Goal: Information Seeking & Learning: Learn about a topic

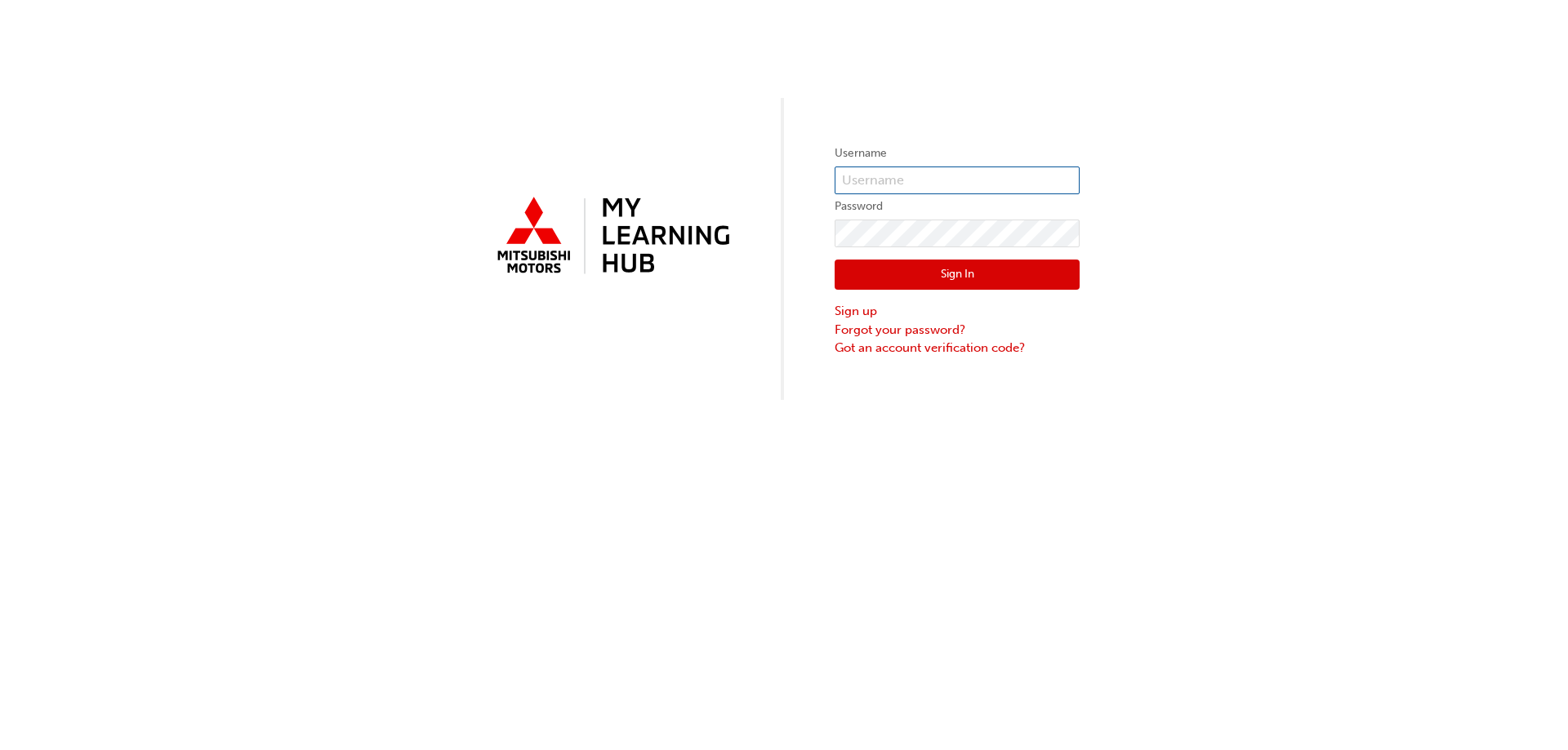
type input "[EMAIL_ADDRESS][DOMAIN_NAME]"
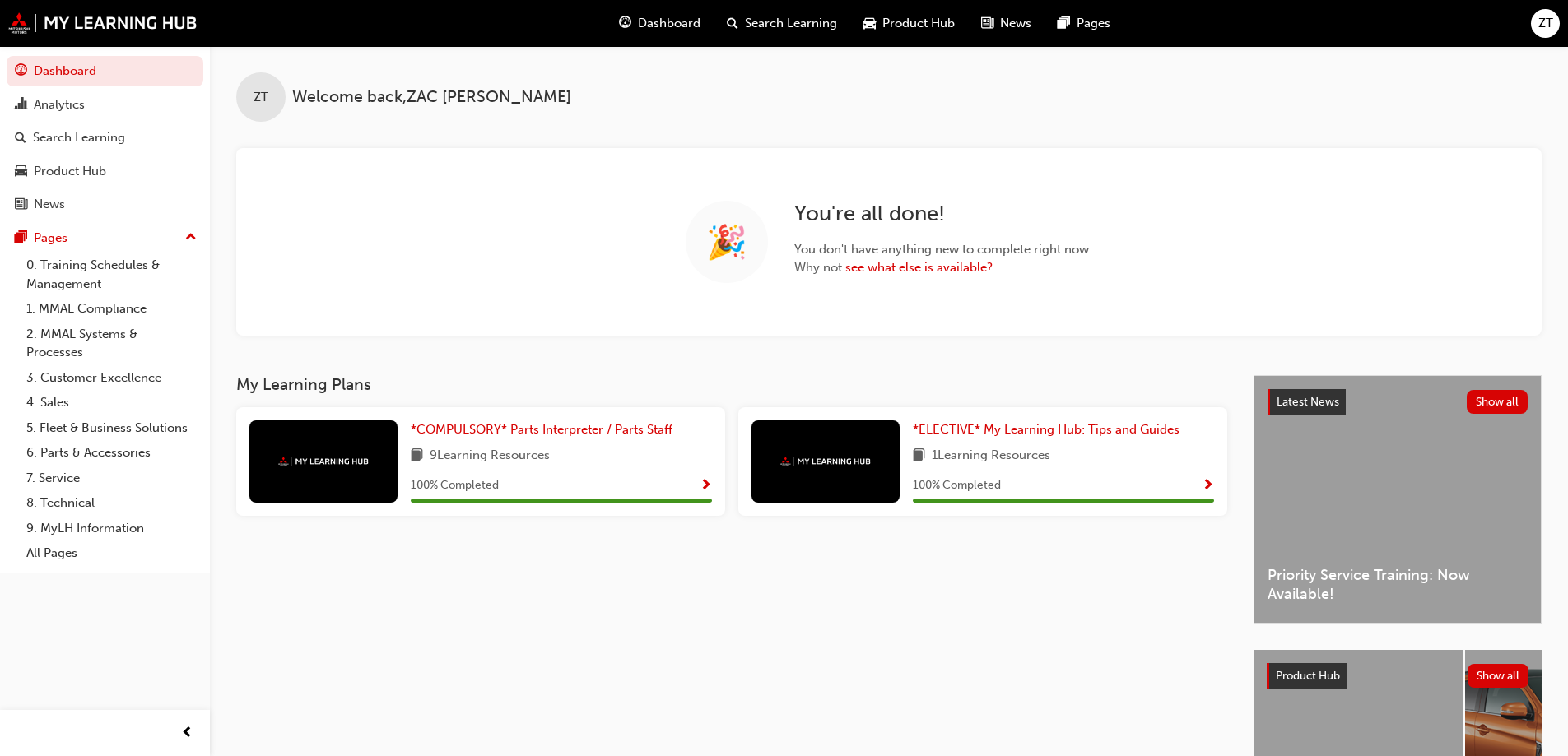
click at [703, 486] on span "Show Progress" at bounding box center [706, 486] width 12 height 15
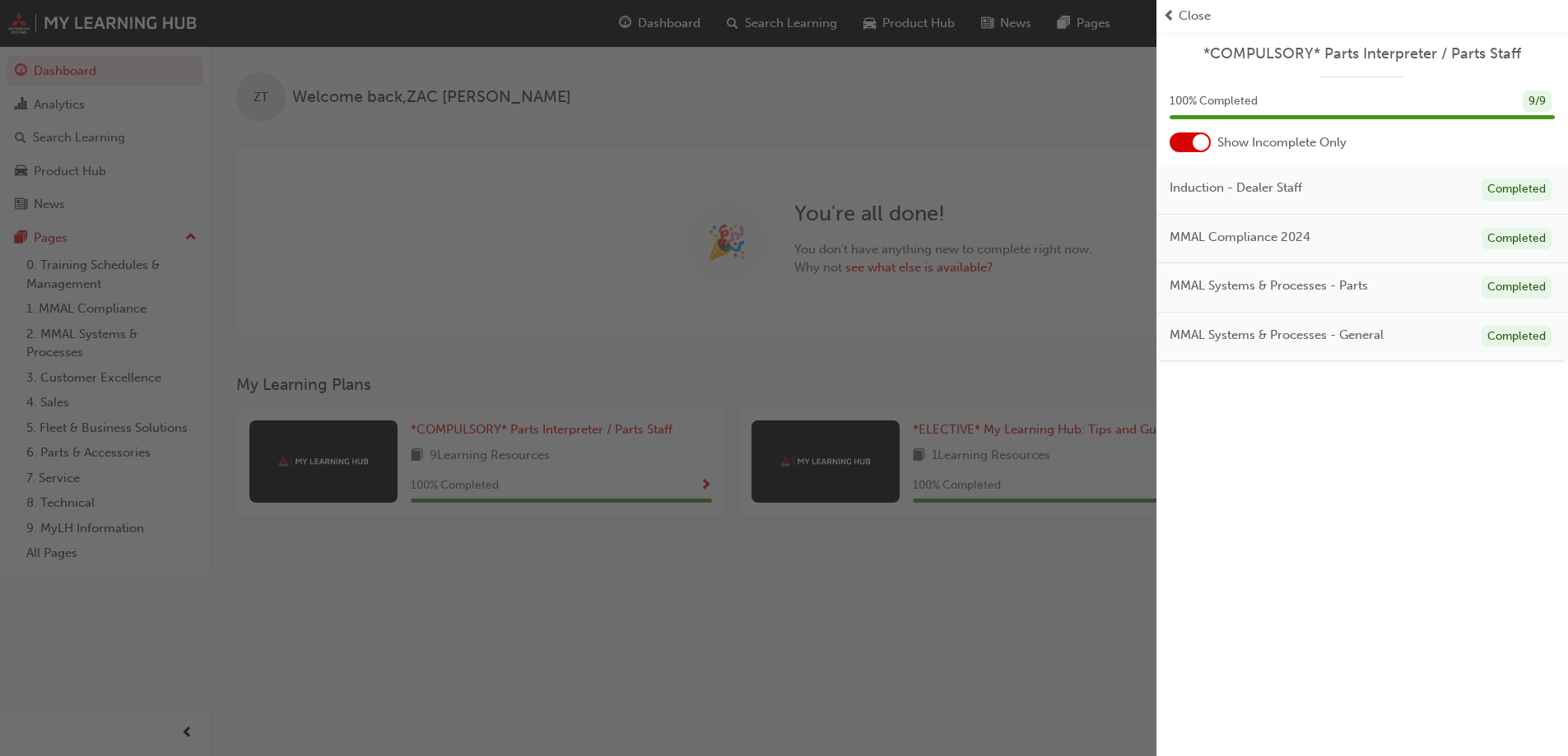
click at [1017, 175] on div "button" at bounding box center [578, 378] width 1157 height 756
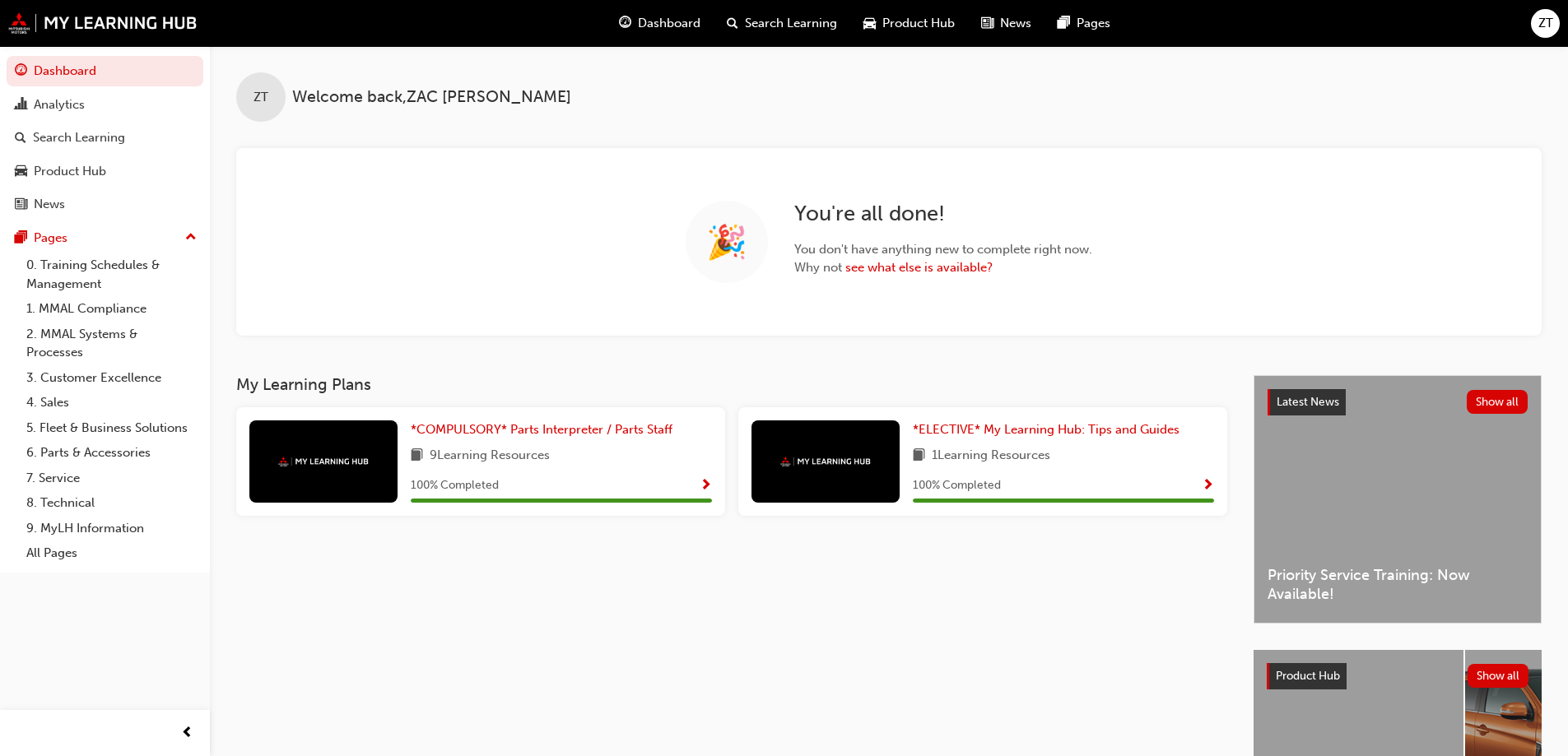
click at [1209, 487] on span "Show Progress" at bounding box center [1208, 486] width 12 height 15
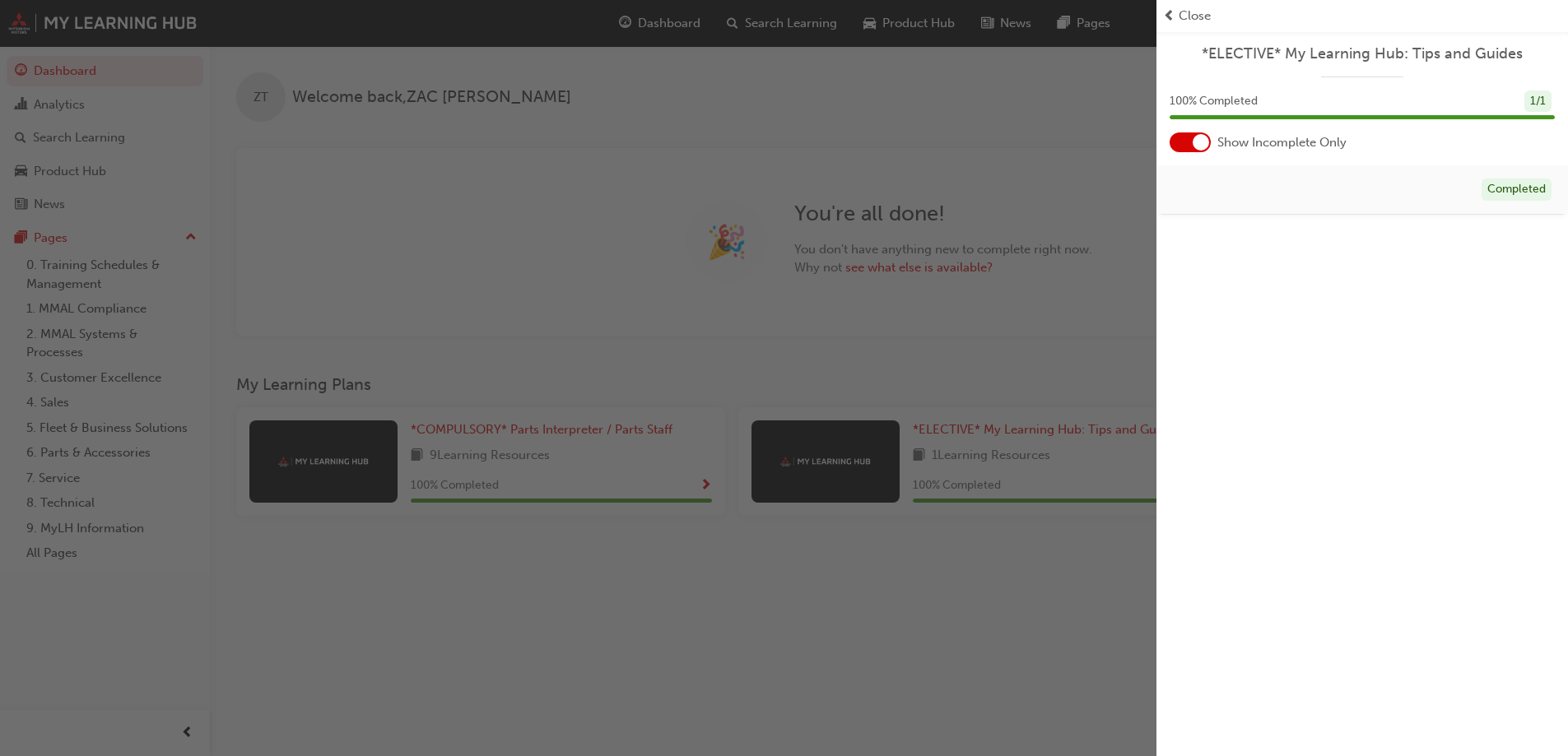
click at [1117, 594] on div "button" at bounding box center [578, 378] width 1157 height 756
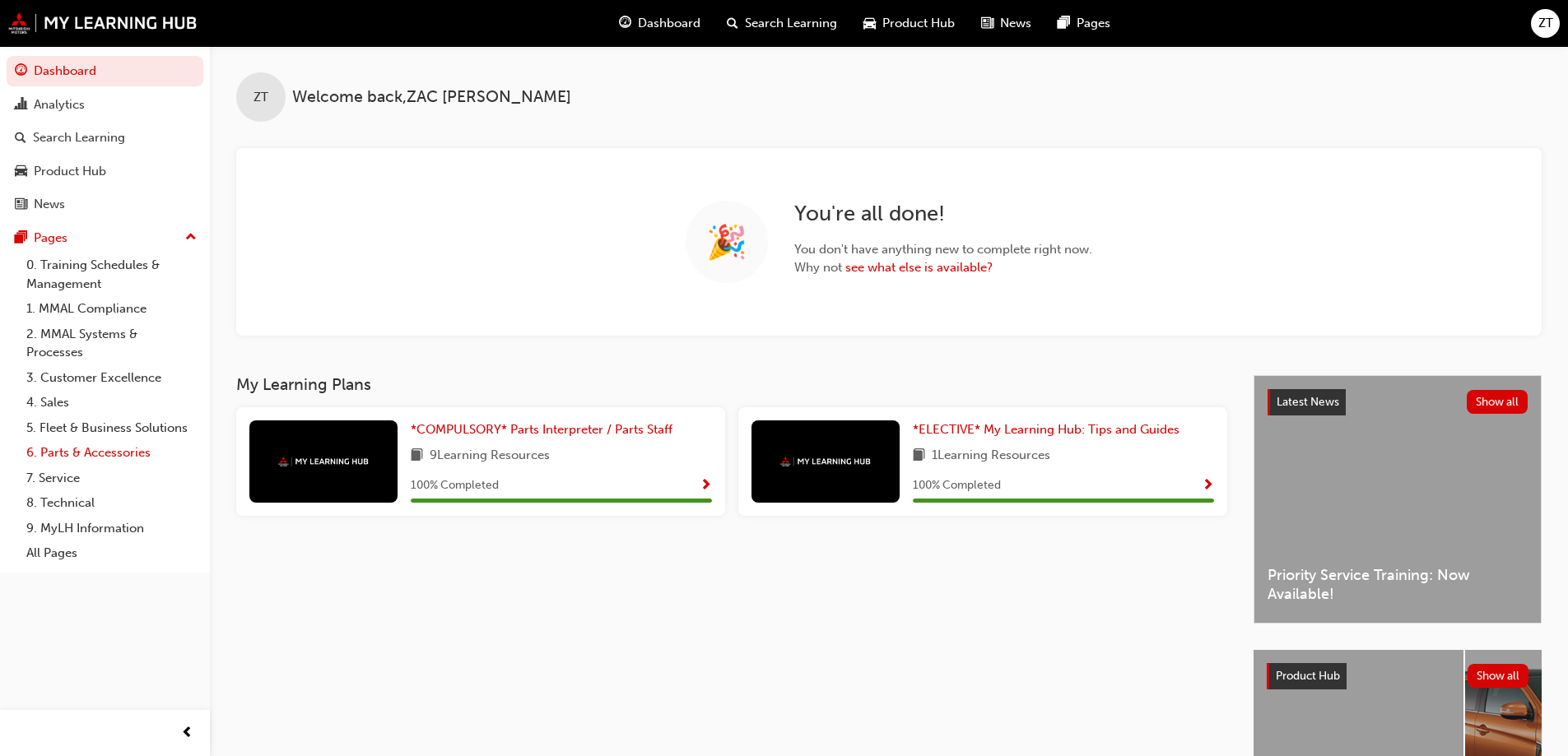
click at [90, 457] on link "6. Parts & Accessories" at bounding box center [112, 453] width 184 height 25
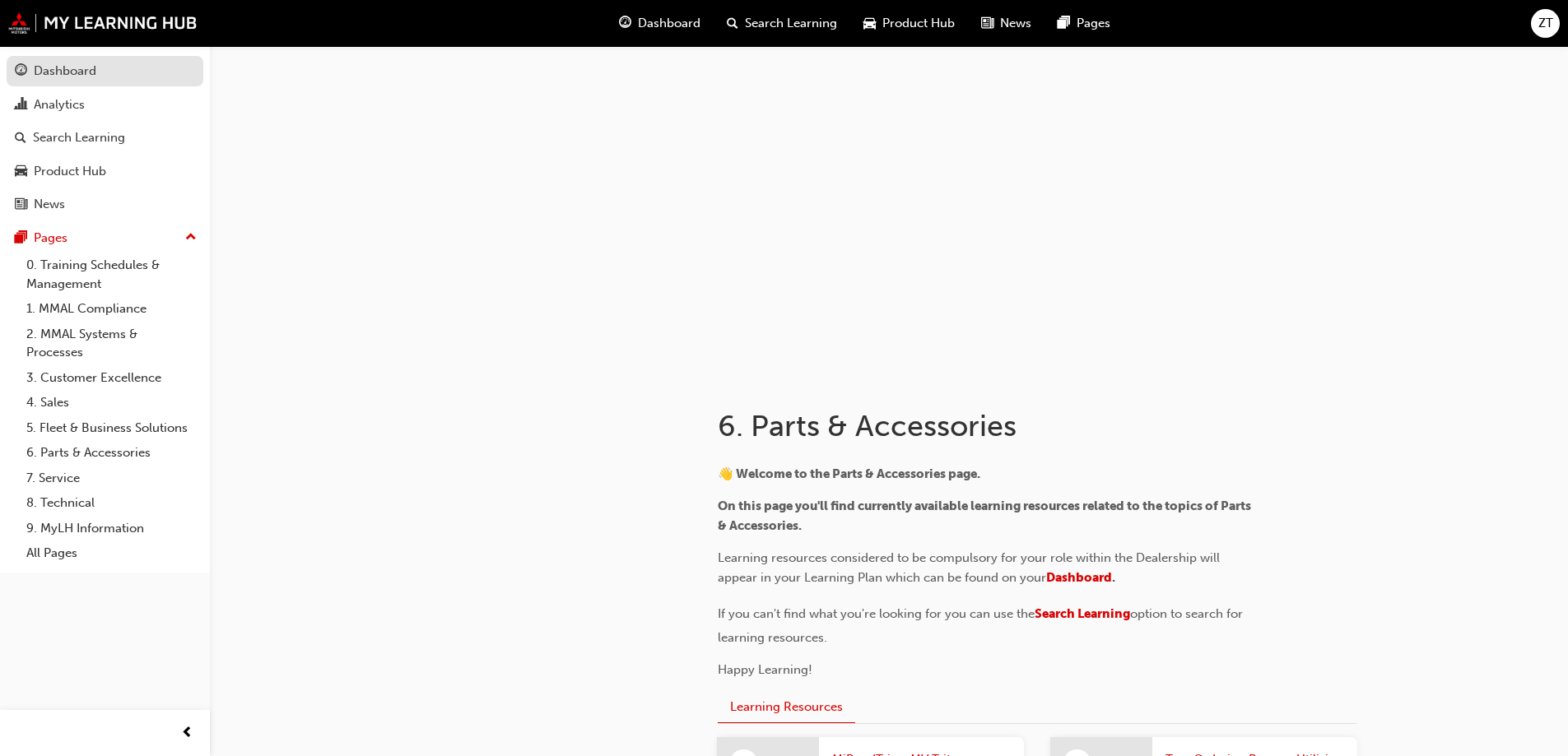
click at [108, 66] on div "Dashboard" at bounding box center [105, 71] width 180 height 21
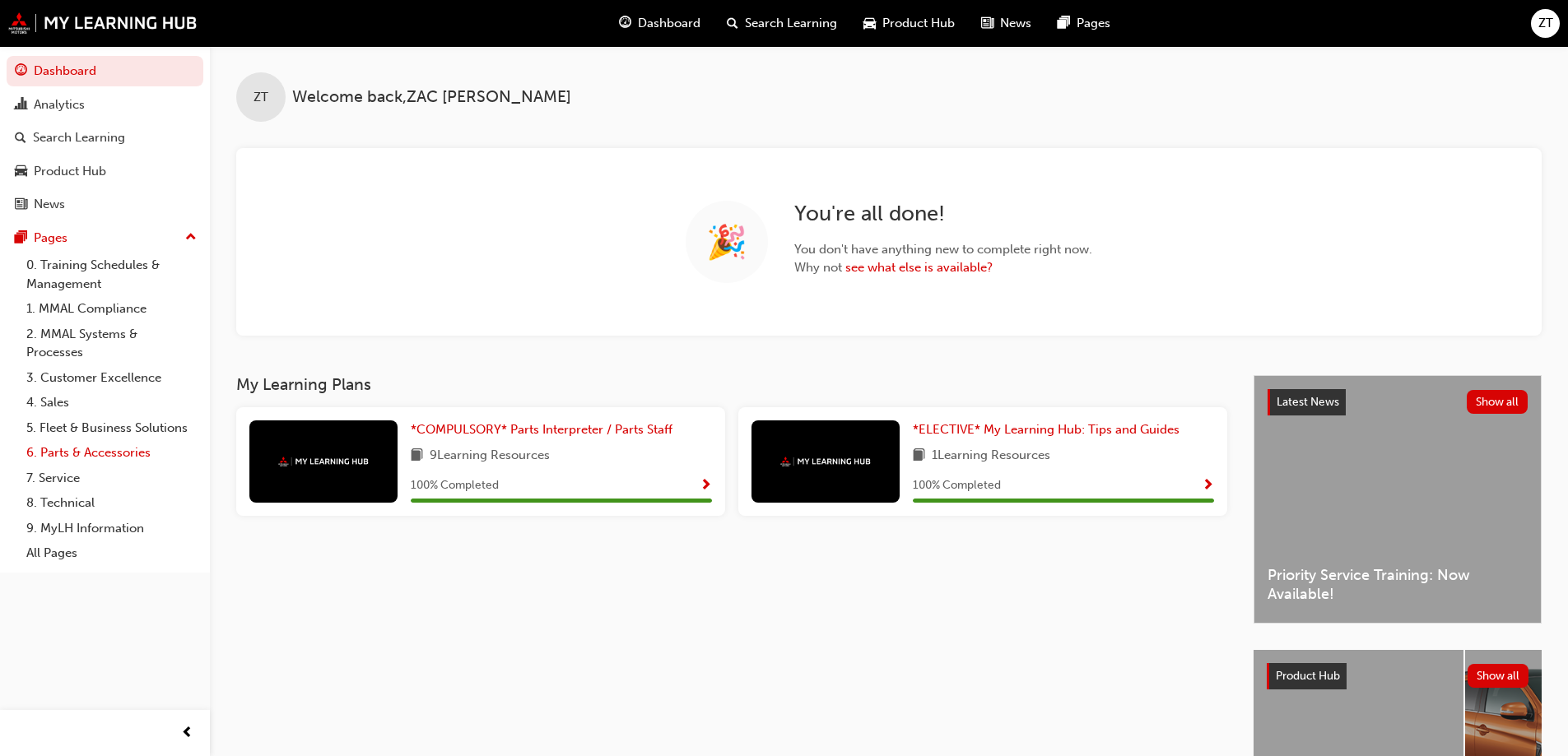
click at [109, 453] on link "6. Parts & Accessories" at bounding box center [112, 453] width 184 height 25
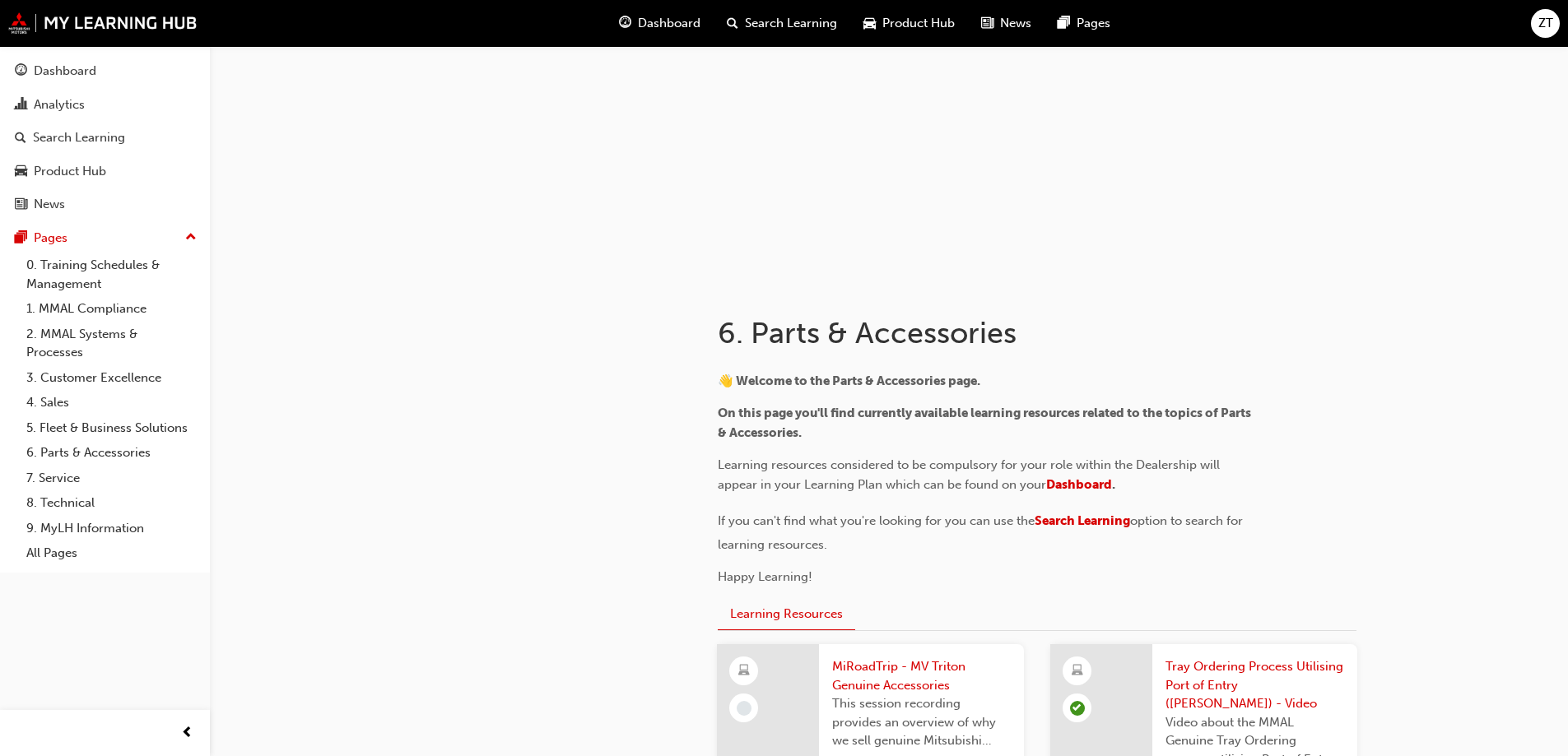
scroll to position [494, 0]
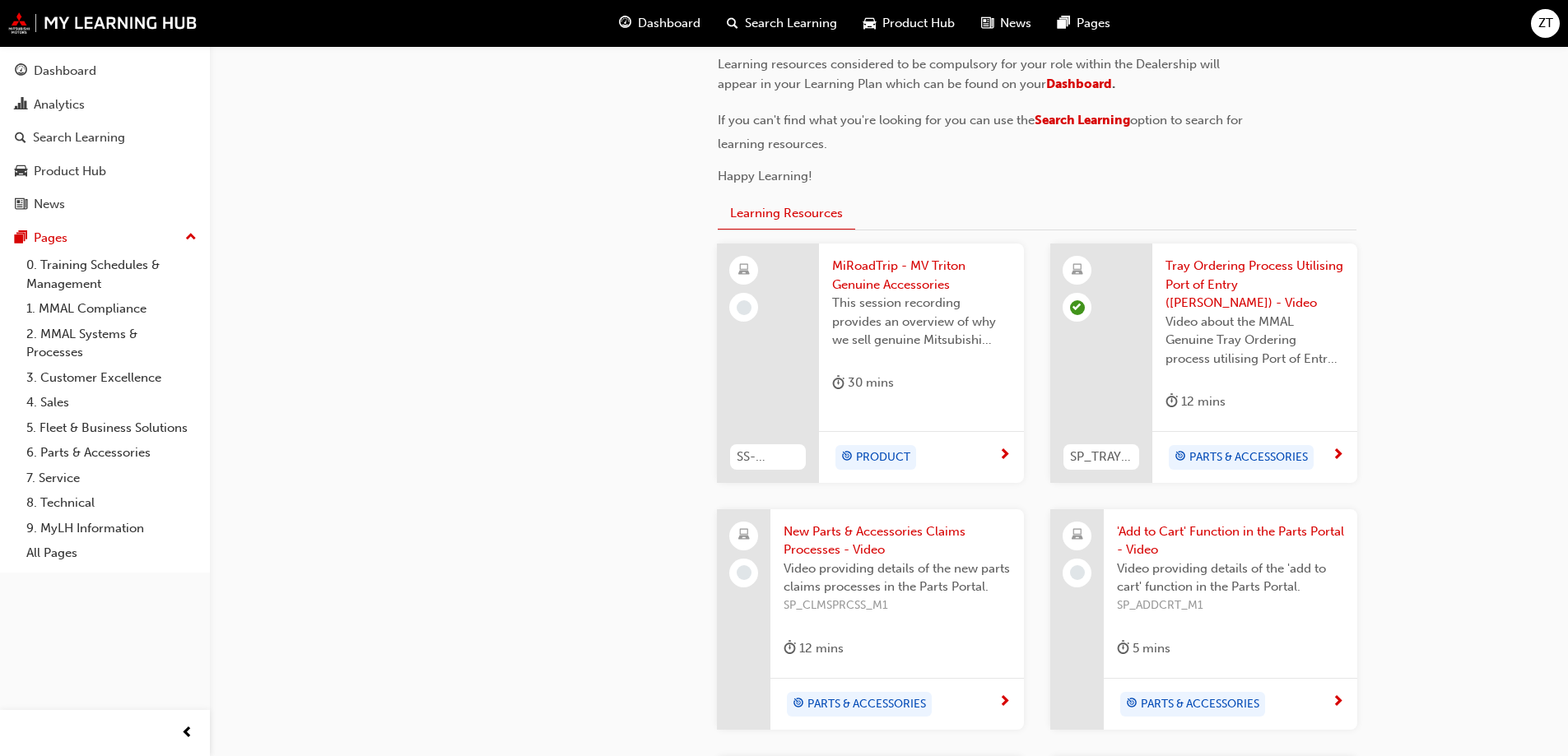
click at [986, 446] on div "PRODUCT" at bounding box center [916, 458] width 167 height 24
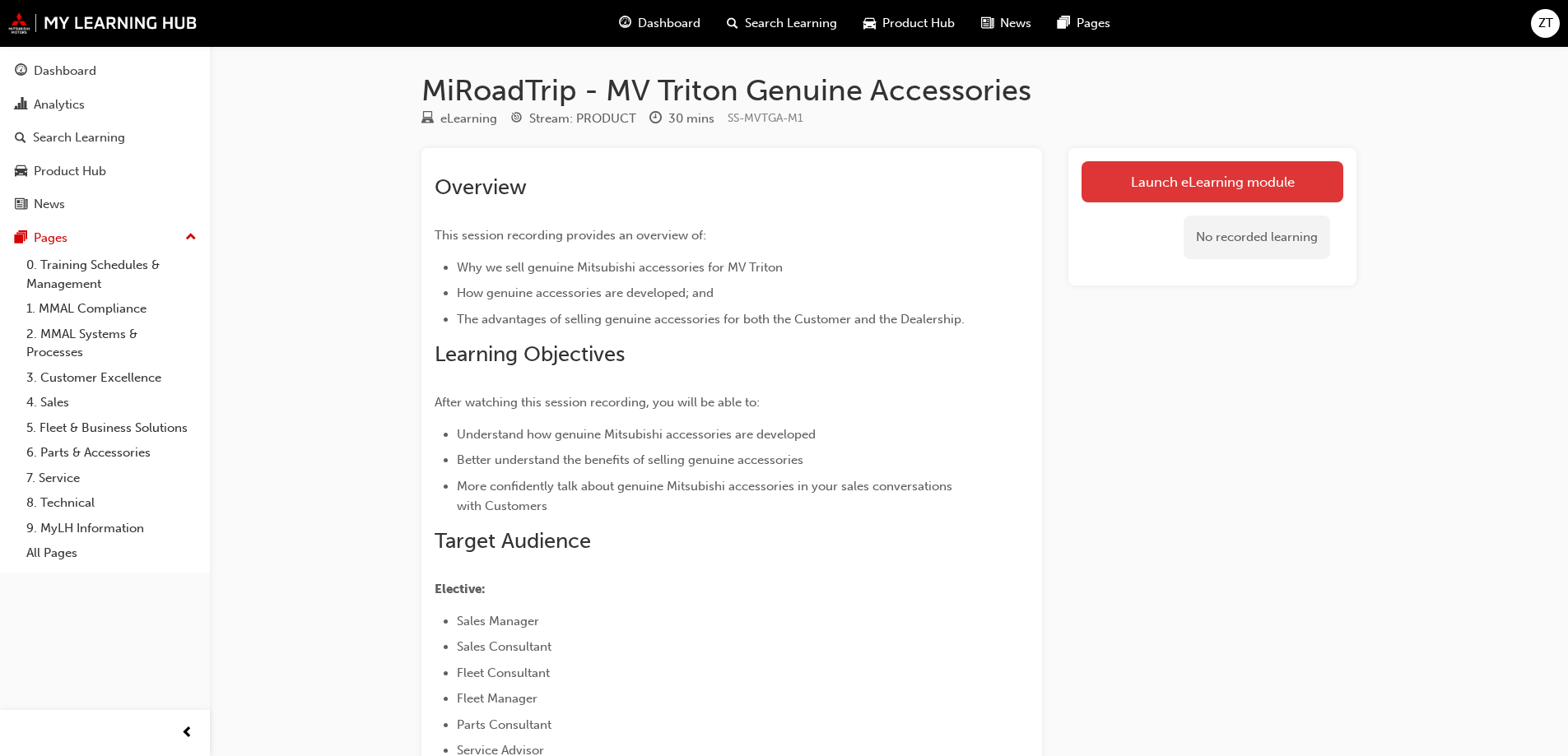
click at [1195, 177] on link "Launch eLearning module" at bounding box center [1212, 181] width 262 height 41
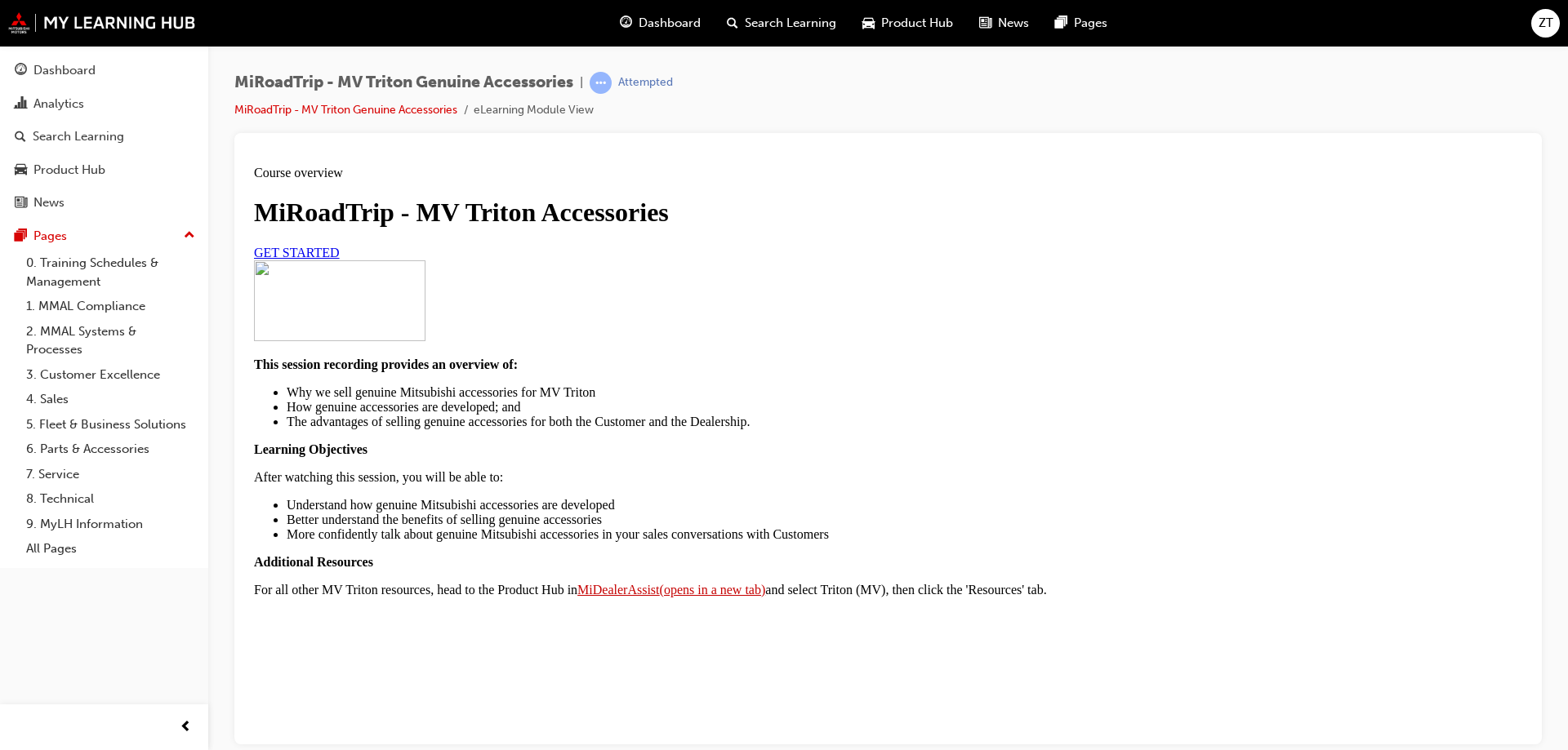
scroll to position [82, 0]
click at [340, 259] on span "GET STARTED" at bounding box center [297, 252] width 86 height 14
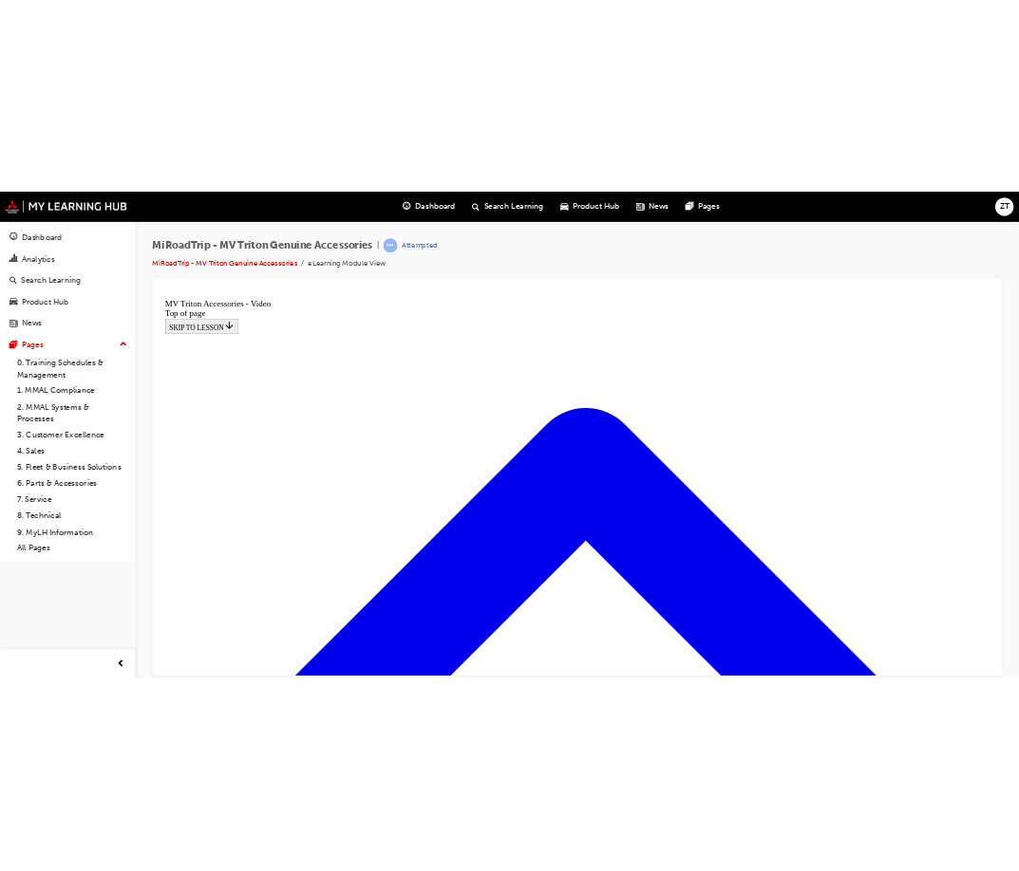
scroll to position [248, 0]
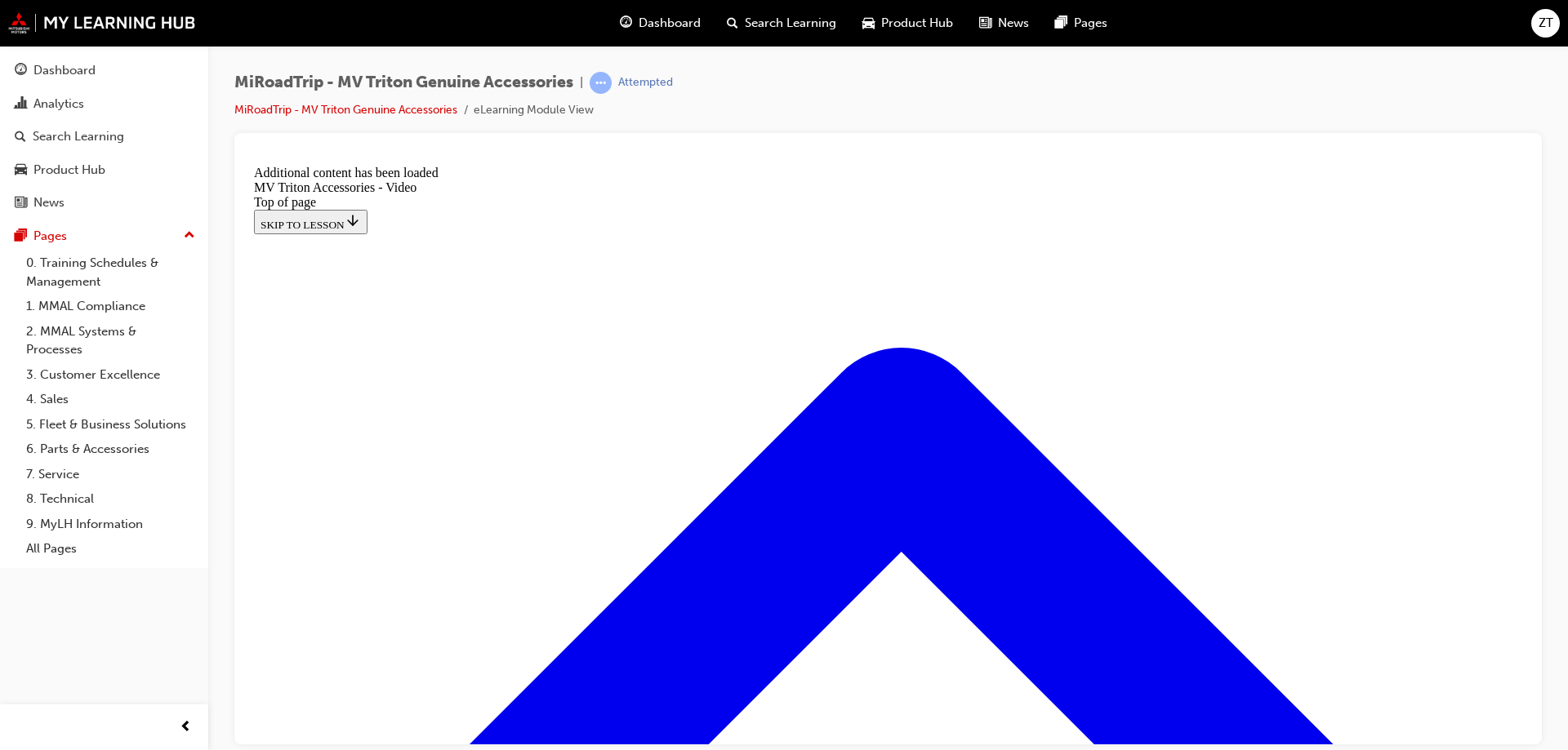
scroll to position [491, 0]
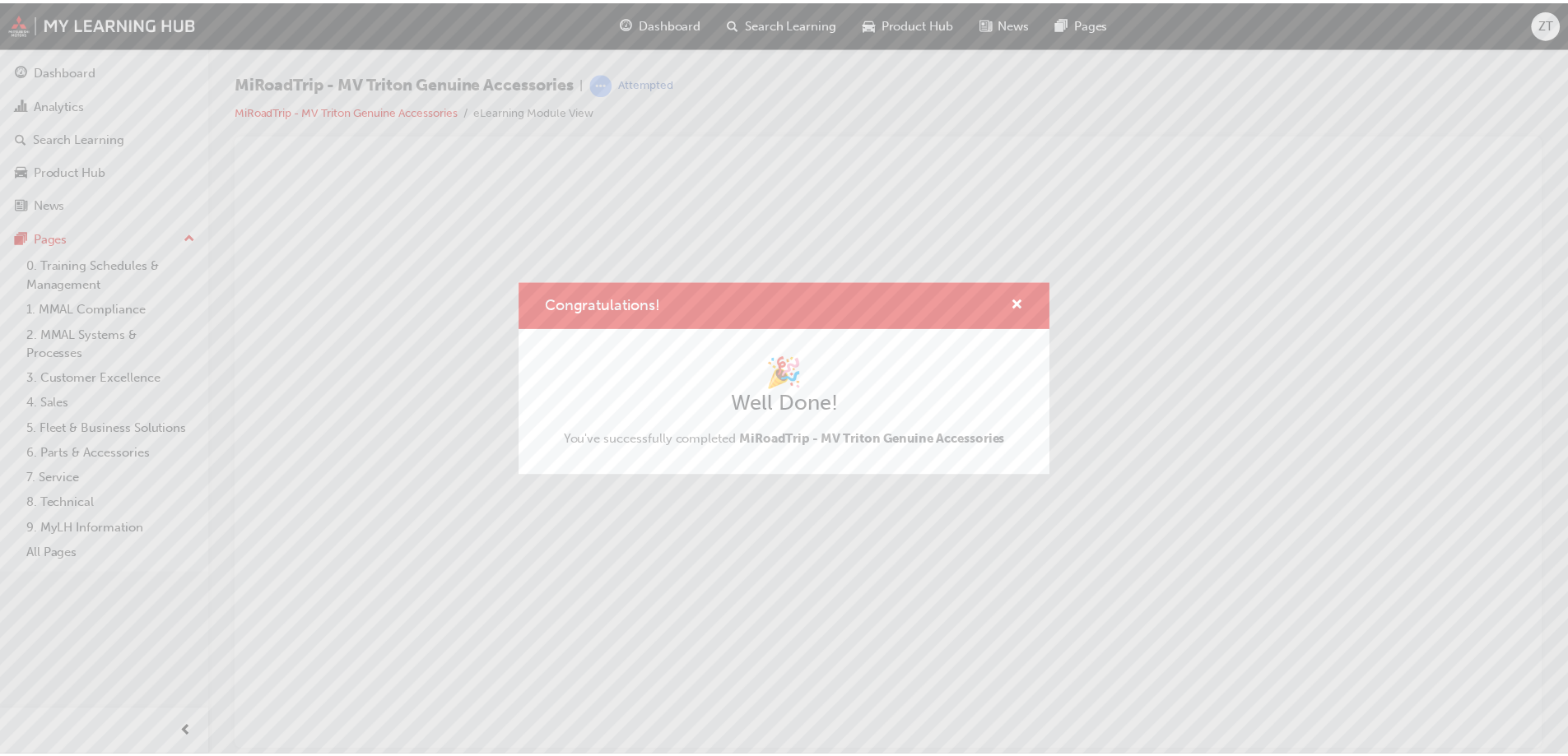
scroll to position [0, 0]
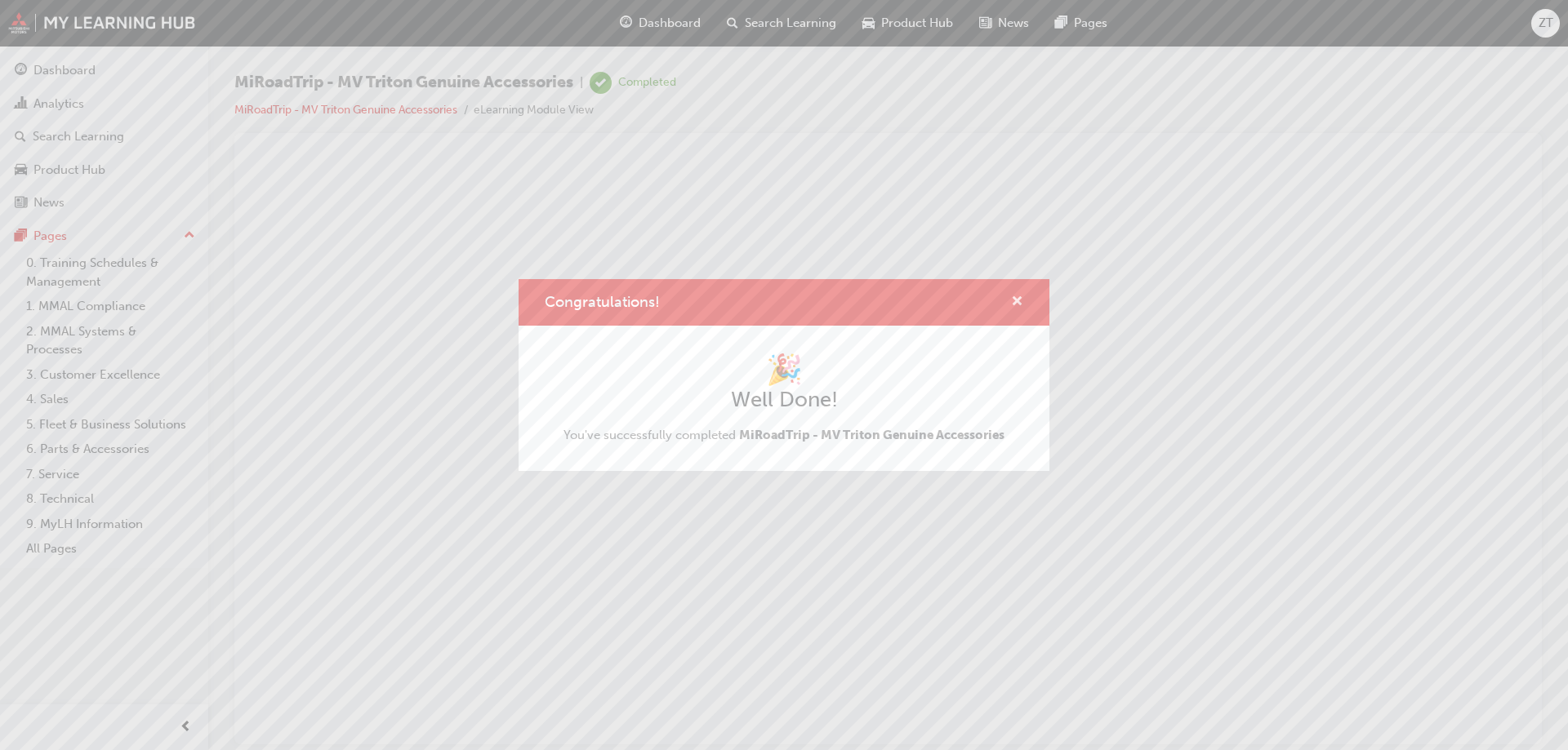
click at [1019, 299] on span "cross-icon" at bounding box center [1017, 303] width 12 height 15
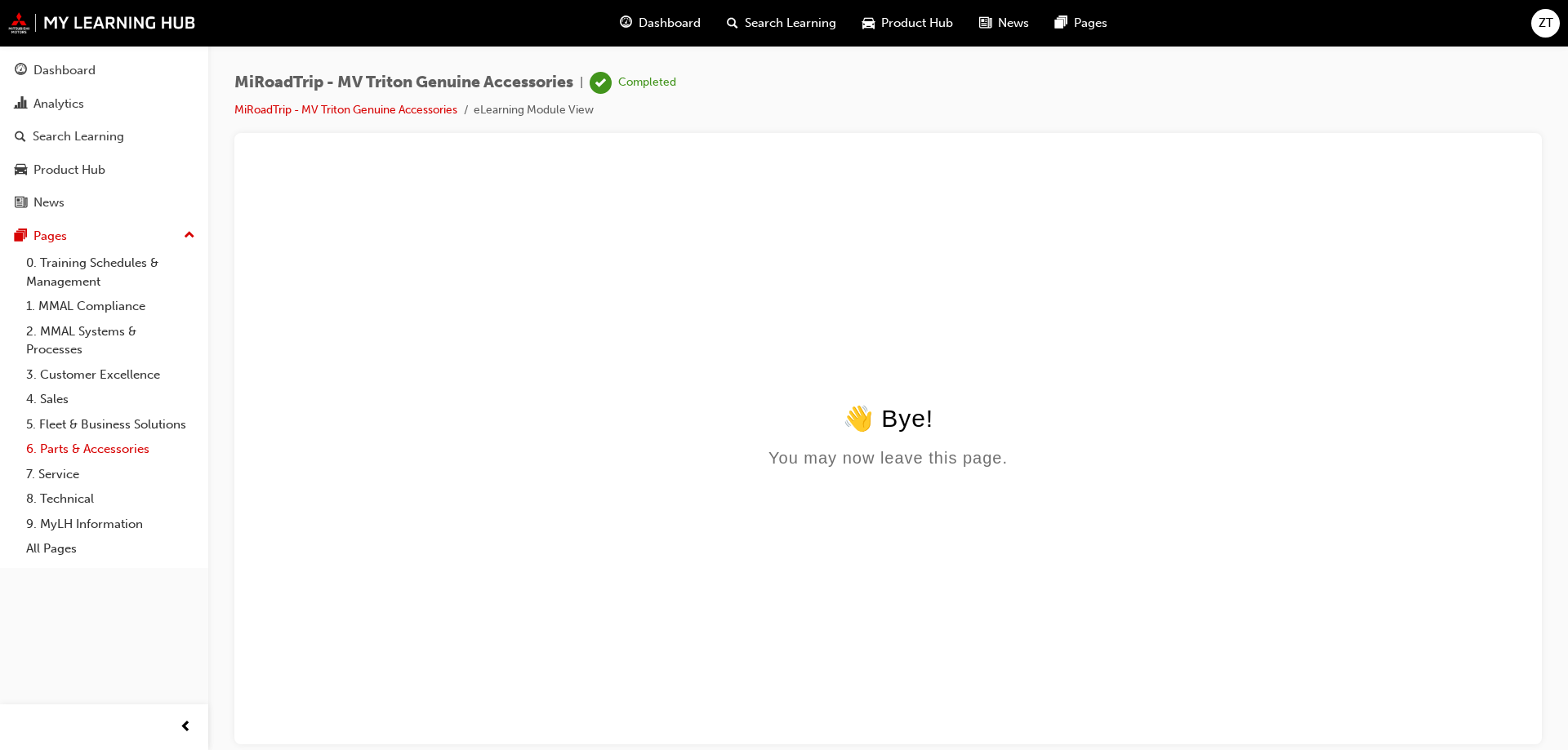
click at [126, 452] on link "6. Parts & Accessories" at bounding box center [111, 449] width 182 height 25
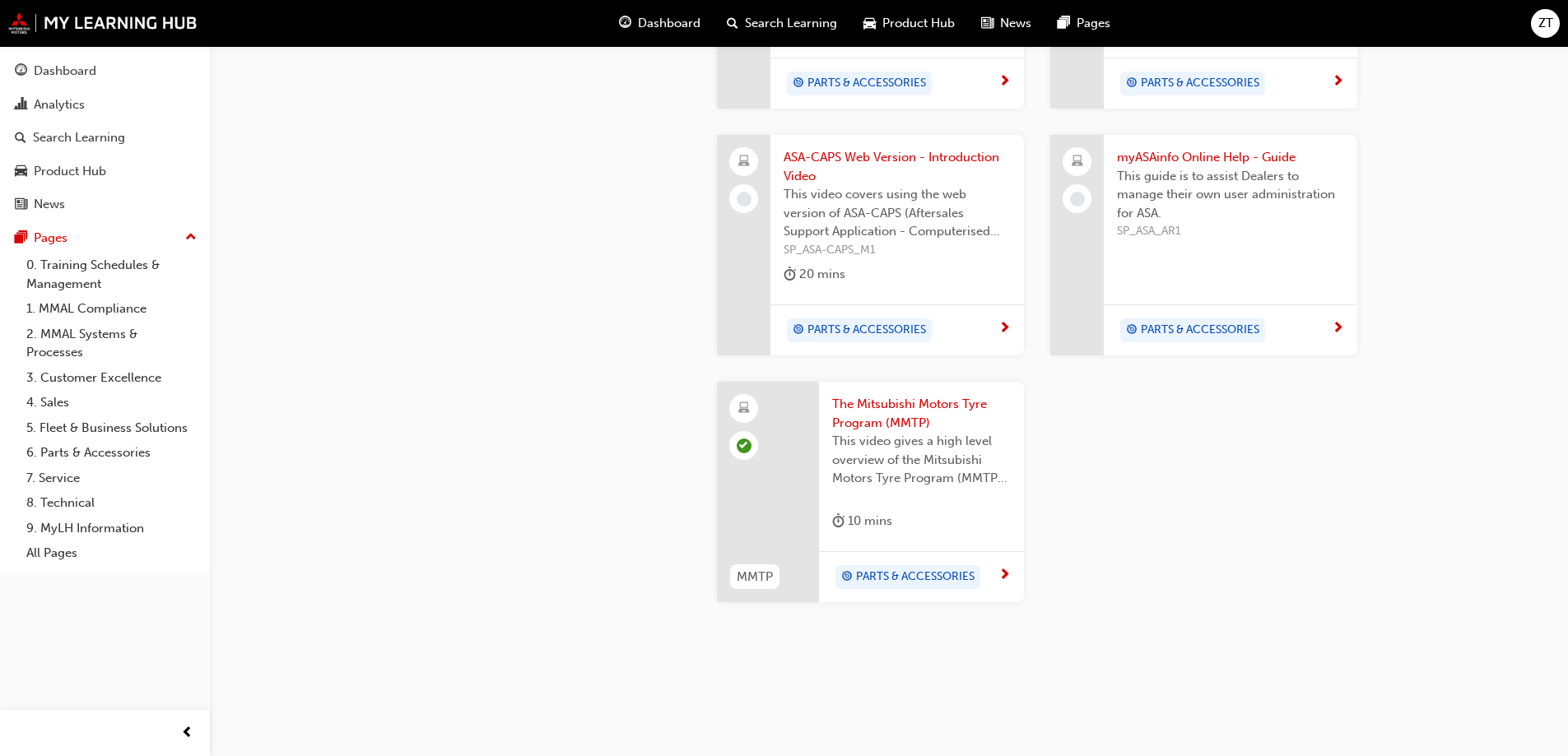
scroll to position [1591, 0]
